Goal: Information Seeking & Learning: Learn about a topic

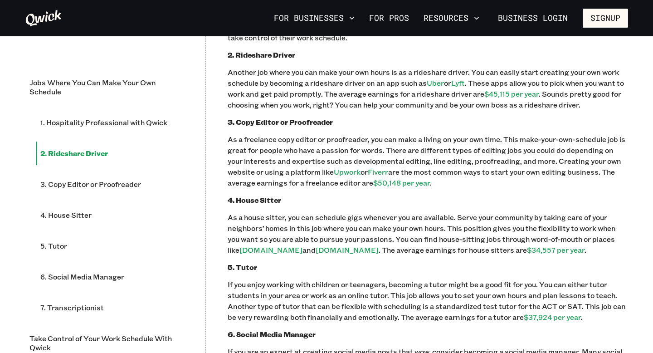
scroll to position [657, 0]
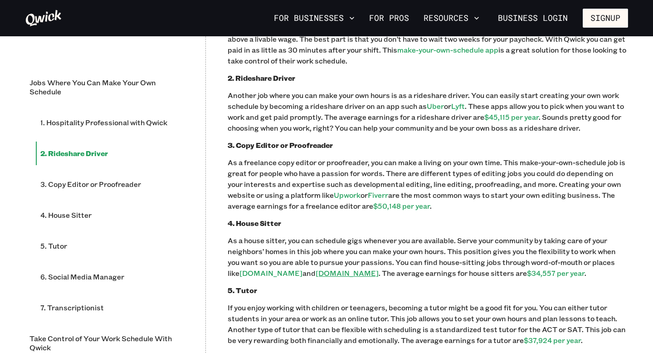
click at [328, 273] on link "[DOMAIN_NAME]" at bounding box center [347, 273] width 63 height 10
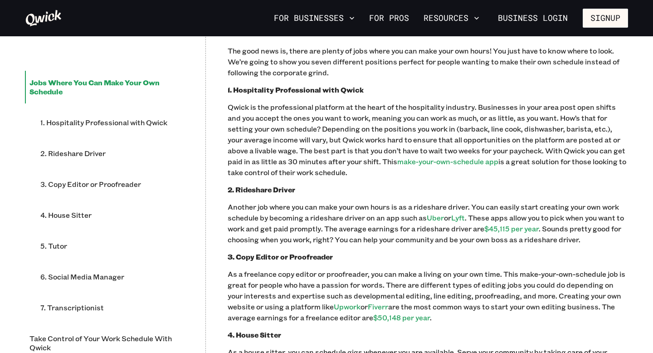
scroll to position [549, 0]
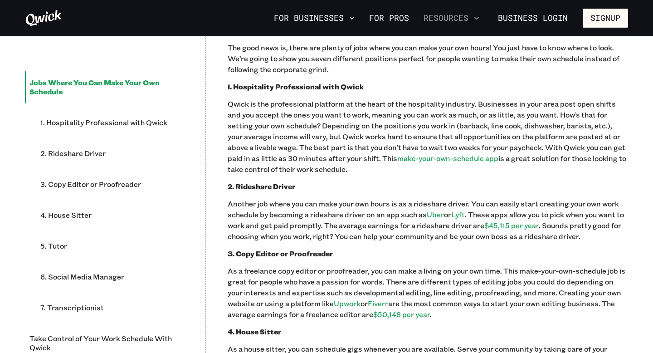
click at [438, 17] on button "Resources" at bounding box center [451, 17] width 63 height 15
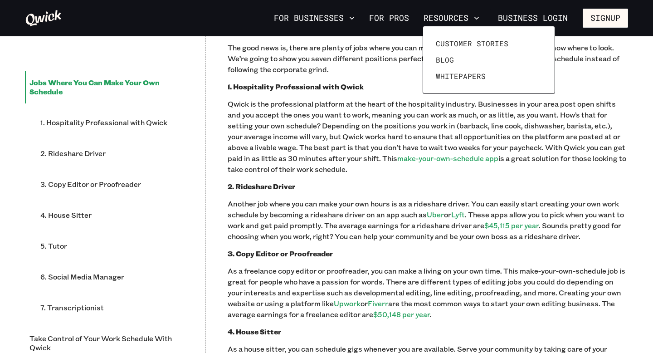
click at [438, 17] on div at bounding box center [326, 176] width 653 height 353
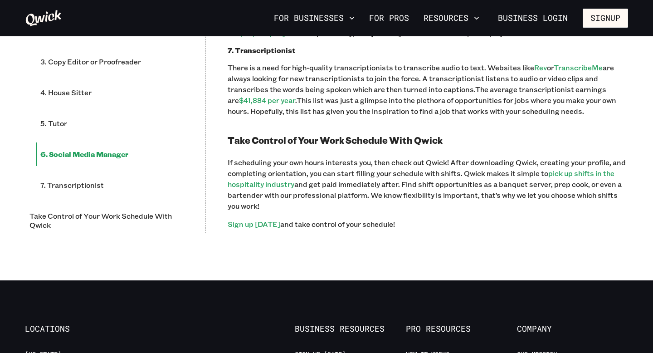
scroll to position [1044, 0]
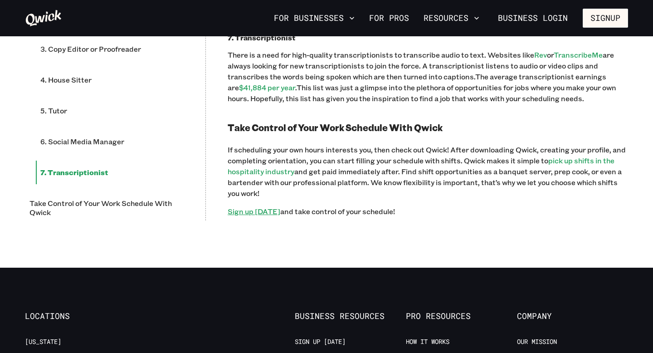
click at [264, 210] on link "Sign up [DATE]" at bounding box center [254, 211] width 53 height 10
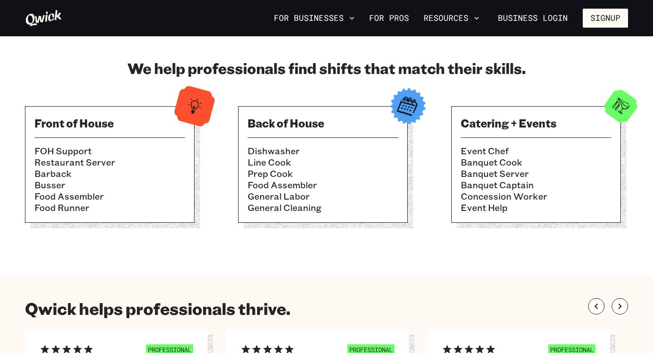
scroll to position [139, 0]
